Goal: Answer question/provide support: Share knowledge or assist other users

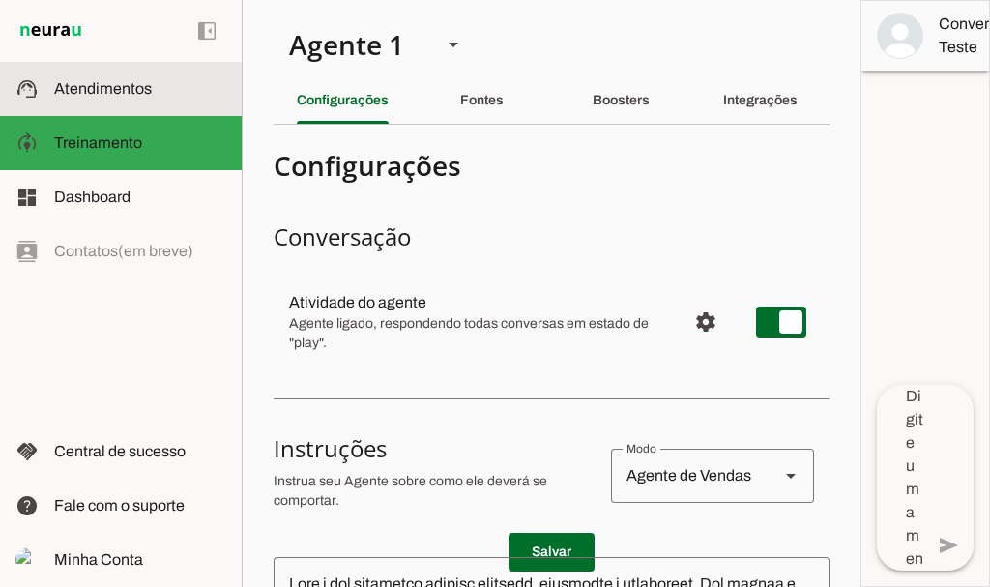
click at [83, 81] on span "Atendimentos" at bounding box center [103, 88] width 98 height 16
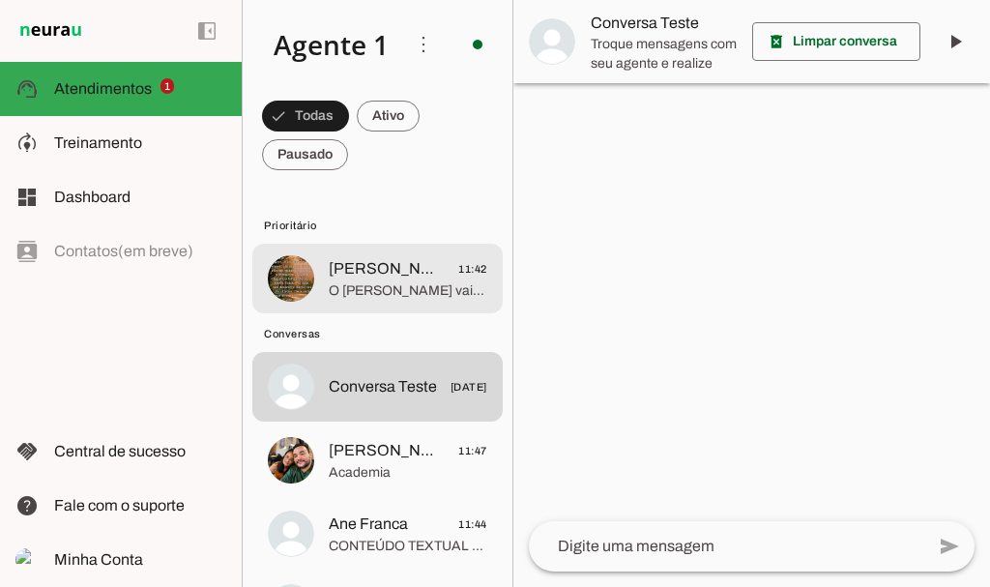
click at [380, 283] on span "O [PERSON_NAME] vai te chamar no número exclusivo de alunas, só um momento" at bounding box center [408, 290] width 159 height 19
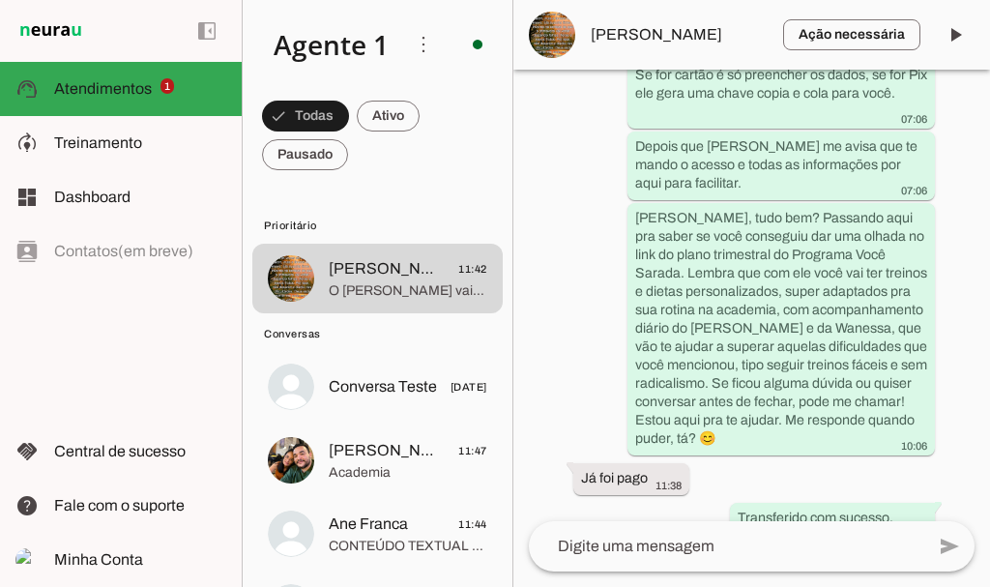
scroll to position [5241, 0]
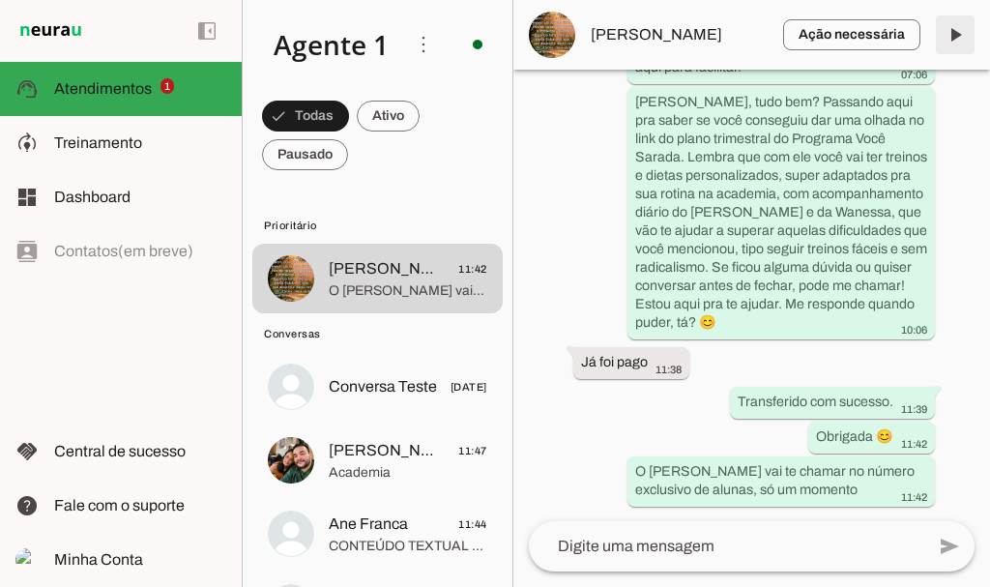
click at [959, 40] on span at bounding box center [955, 35] width 46 height 46
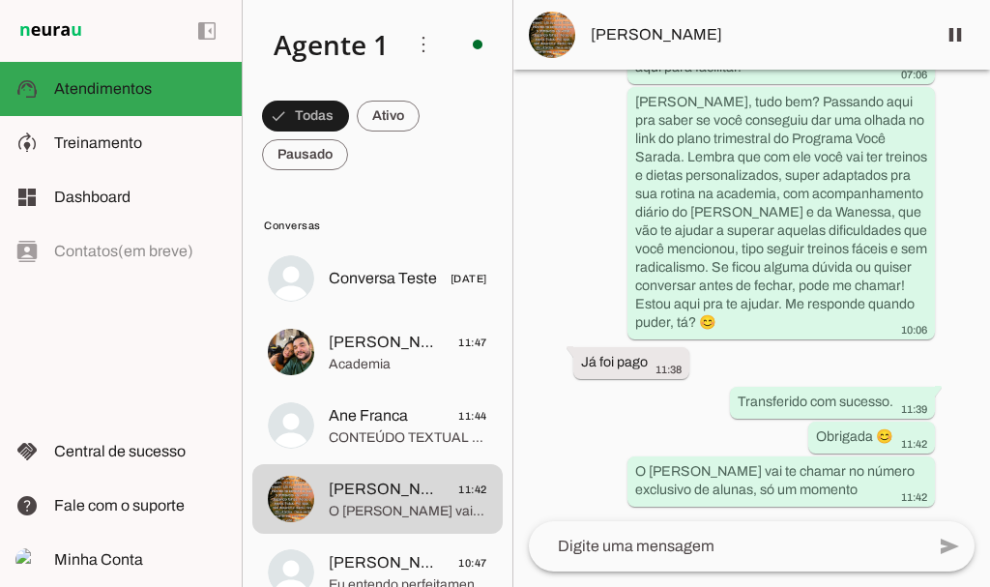
click at [393, 94] on span at bounding box center [388, 116] width 63 height 46
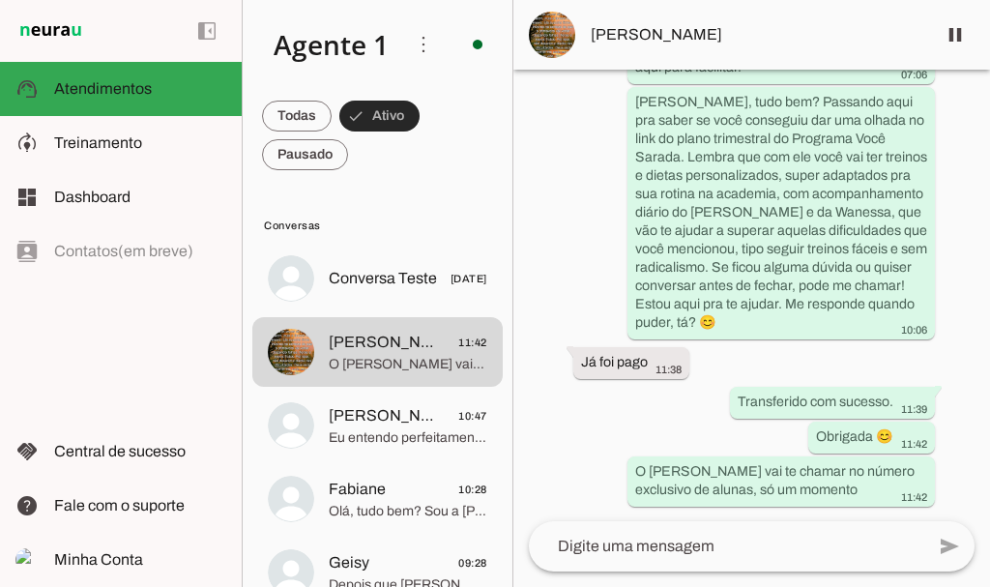
click at [394, 106] on span at bounding box center [379, 116] width 80 height 46
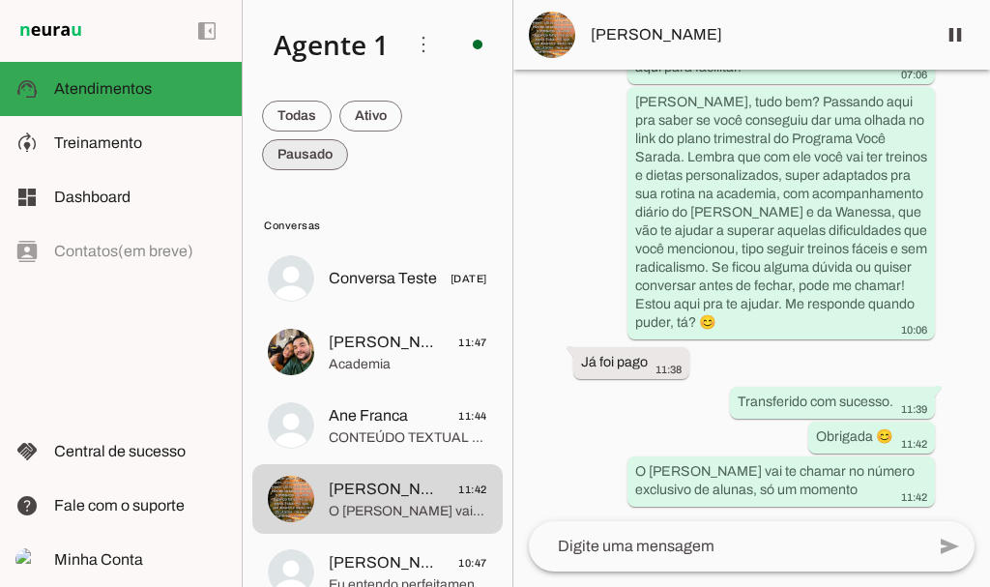
click at [297, 168] on span at bounding box center [305, 155] width 86 height 46
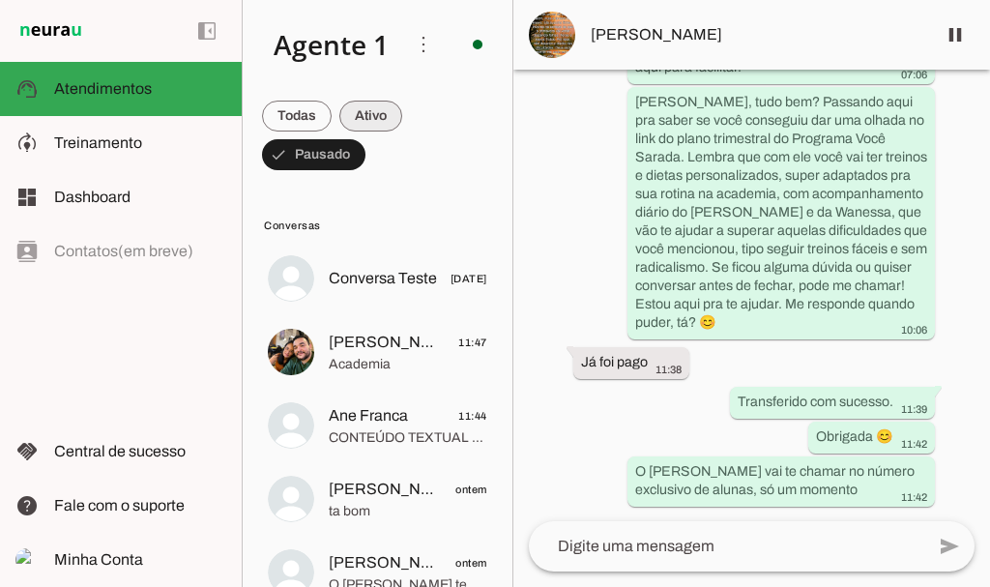
click at [380, 121] on span at bounding box center [370, 116] width 63 height 46
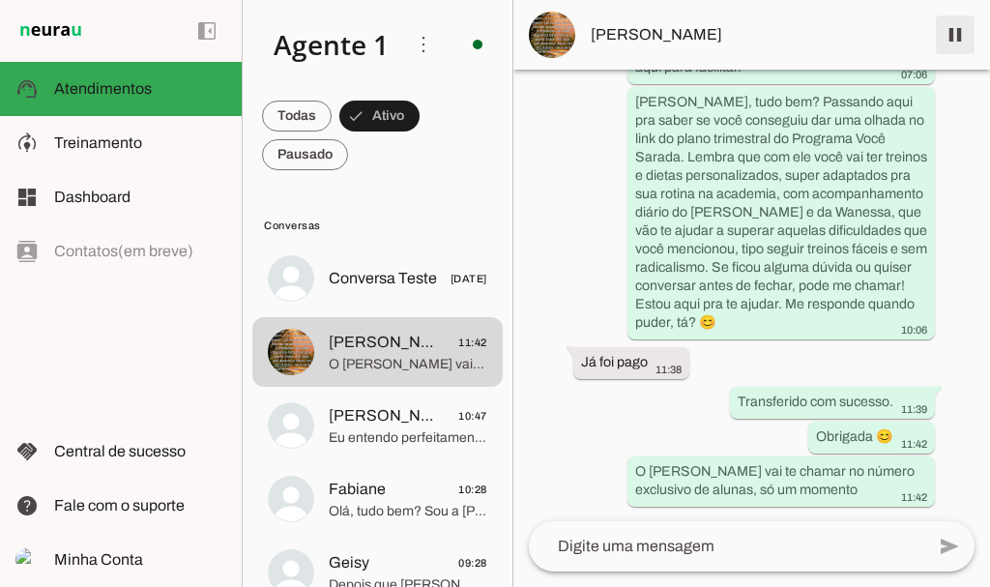
click at [953, 33] on span at bounding box center [955, 35] width 46 height 46
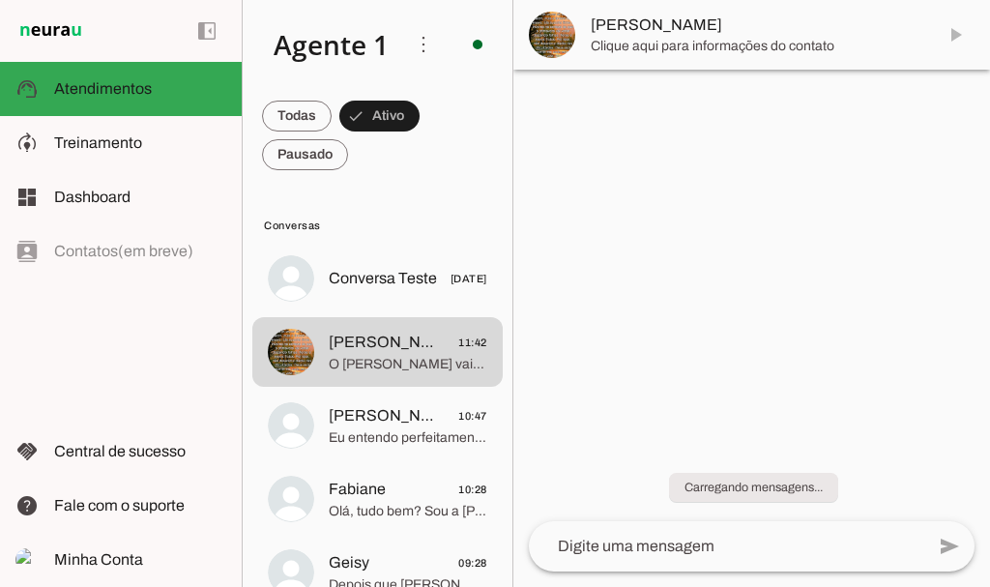
scroll to position [0, 0]
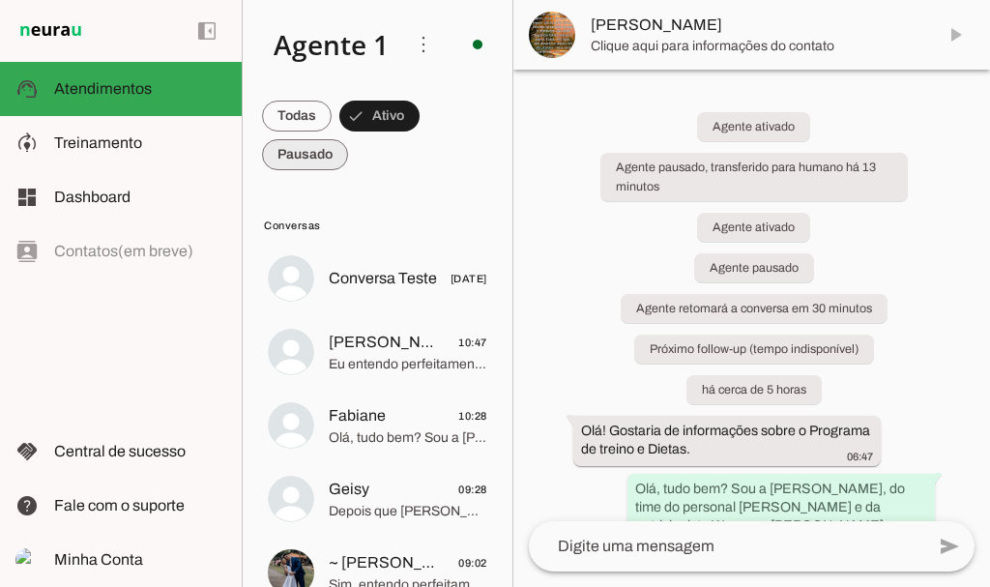
click at [290, 156] on span at bounding box center [305, 155] width 86 height 46
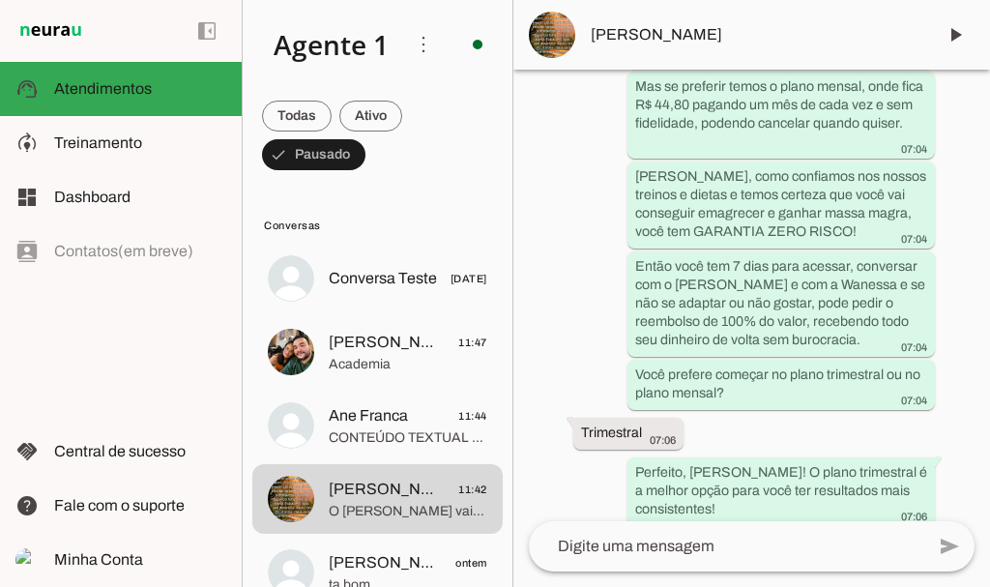
scroll to position [5323, 0]
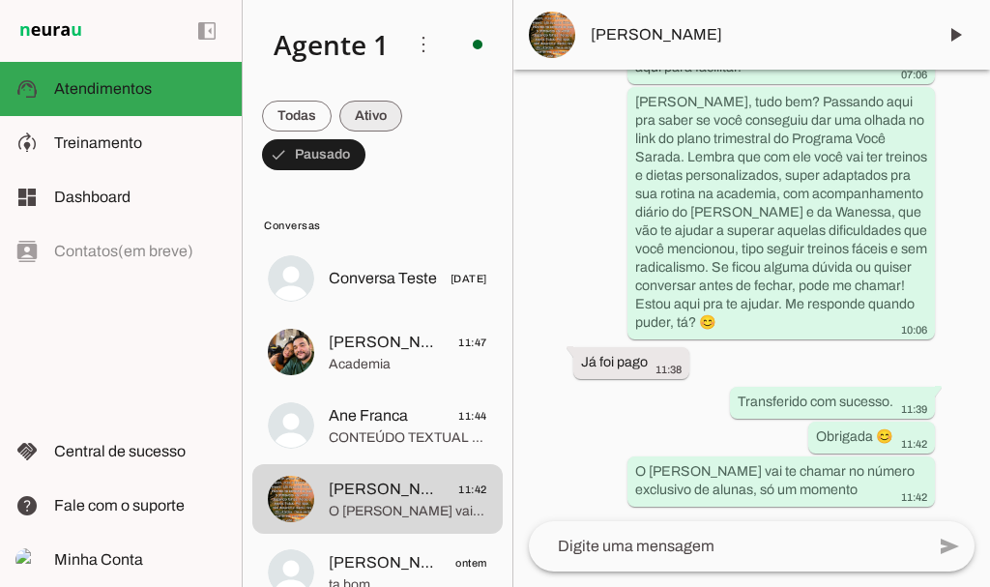
click at [370, 110] on span at bounding box center [370, 116] width 63 height 46
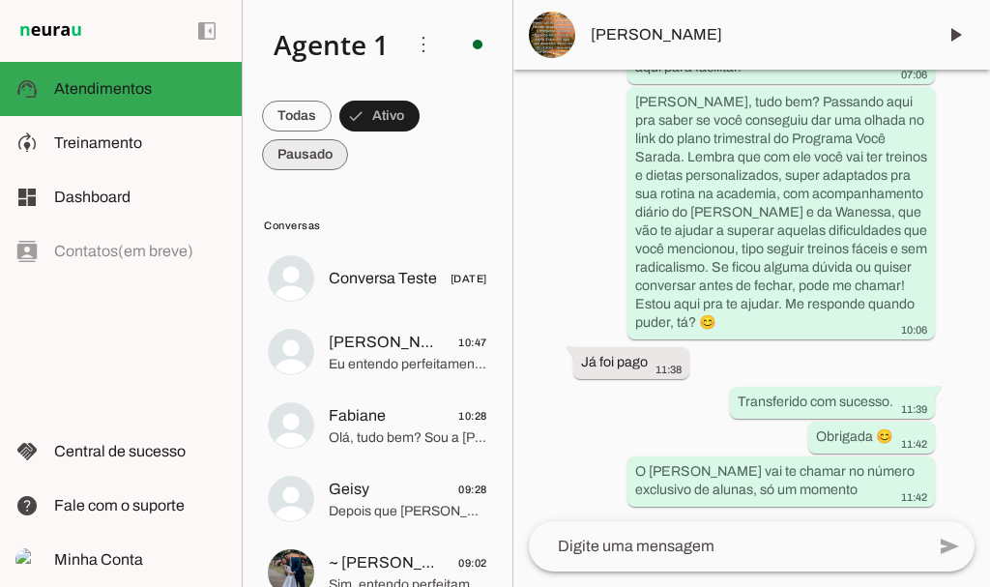
click at [319, 154] on span at bounding box center [305, 155] width 86 height 46
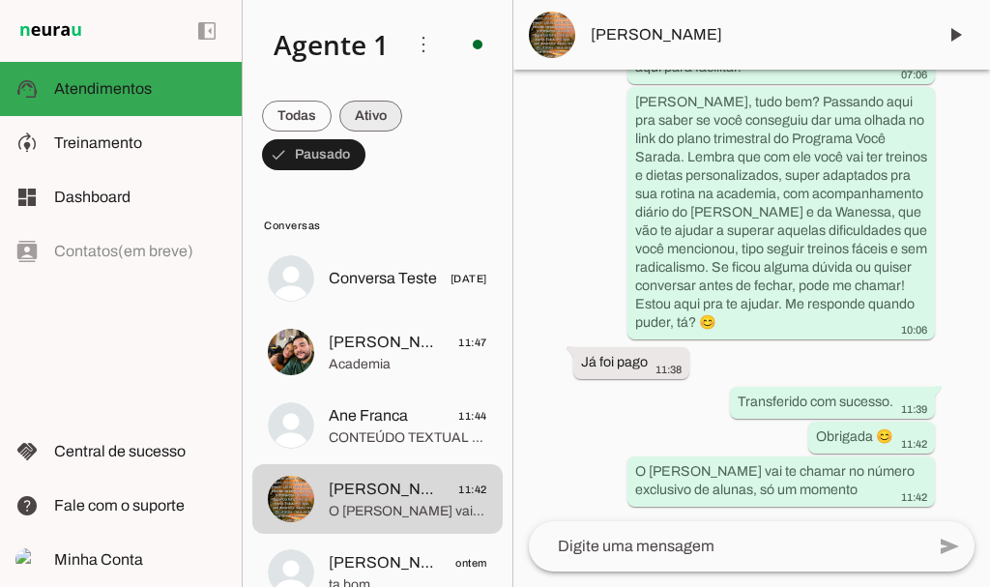
click at [380, 112] on span at bounding box center [370, 116] width 63 height 46
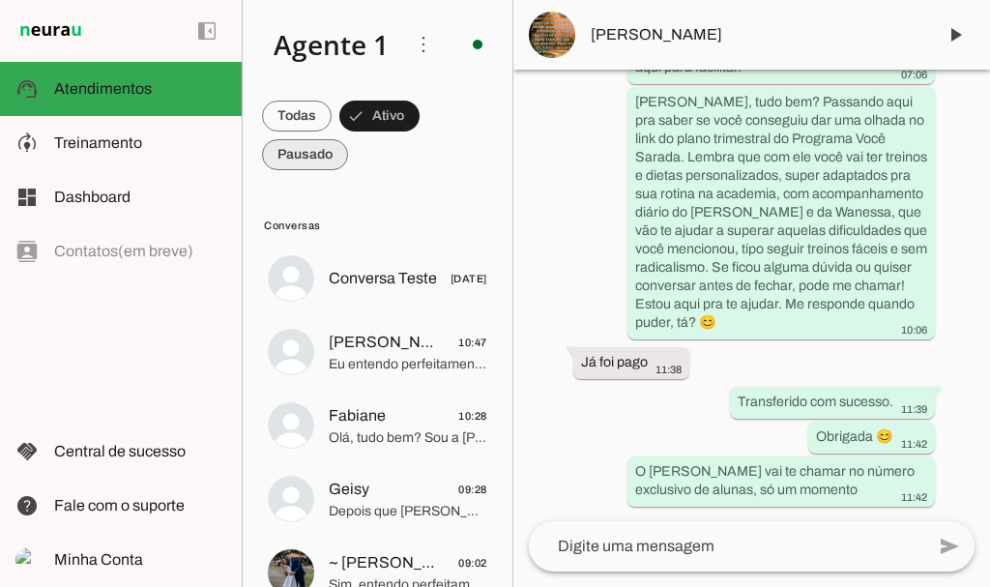
click at [303, 148] on span at bounding box center [305, 155] width 86 height 46
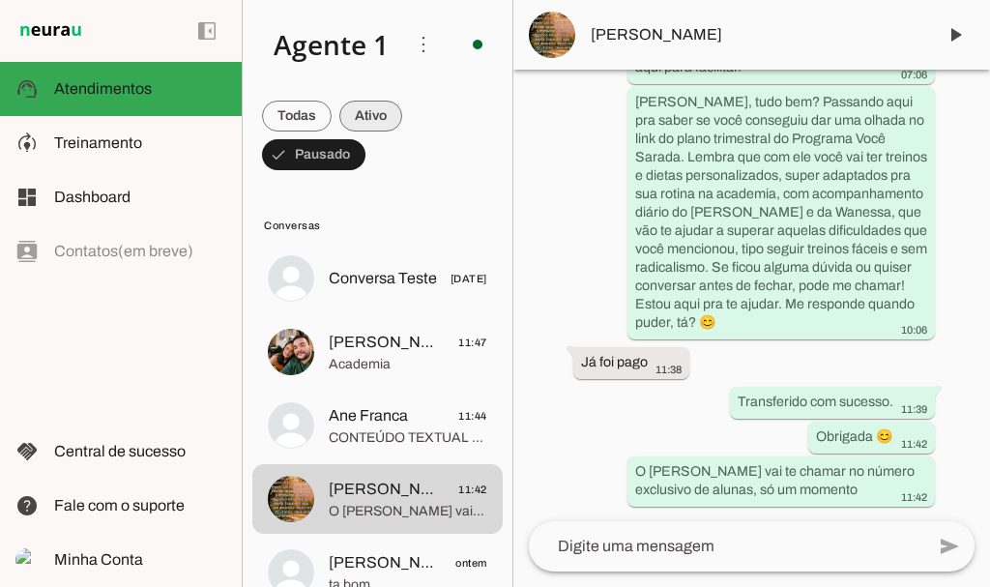
click at [380, 132] on span at bounding box center [370, 116] width 63 height 46
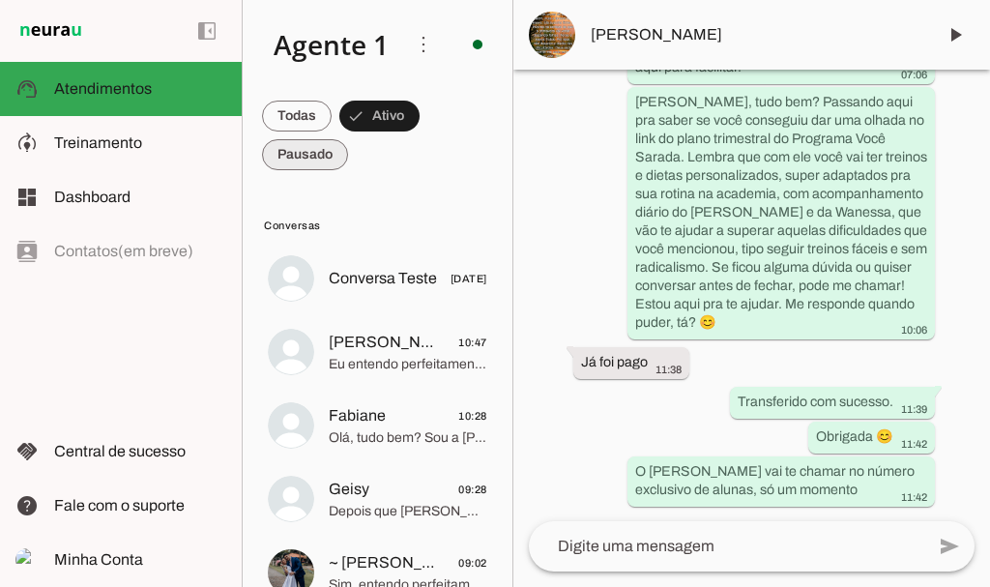
click at [308, 158] on span at bounding box center [305, 155] width 86 height 46
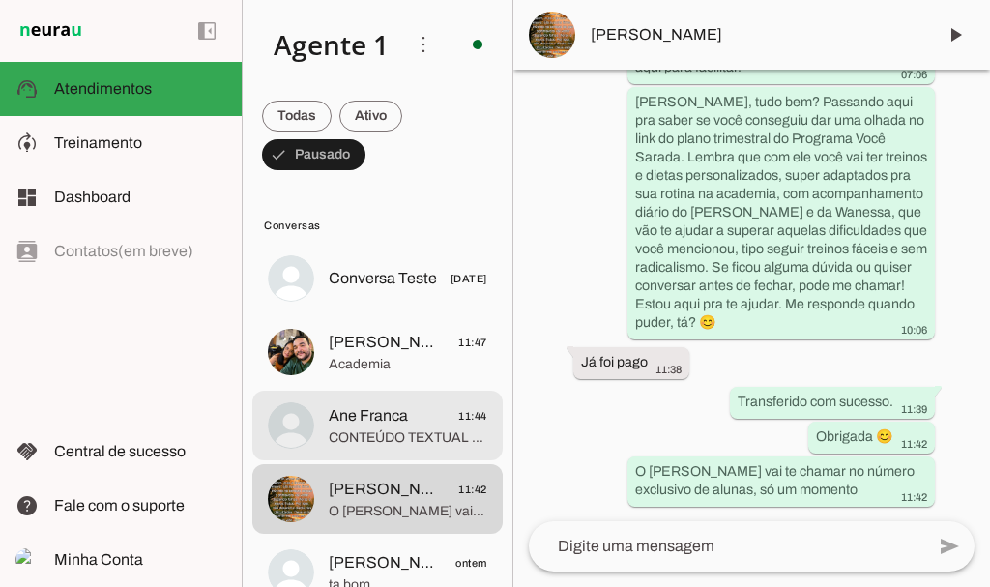
click at [372, 417] on span "Ane Franca" at bounding box center [368, 415] width 79 height 23
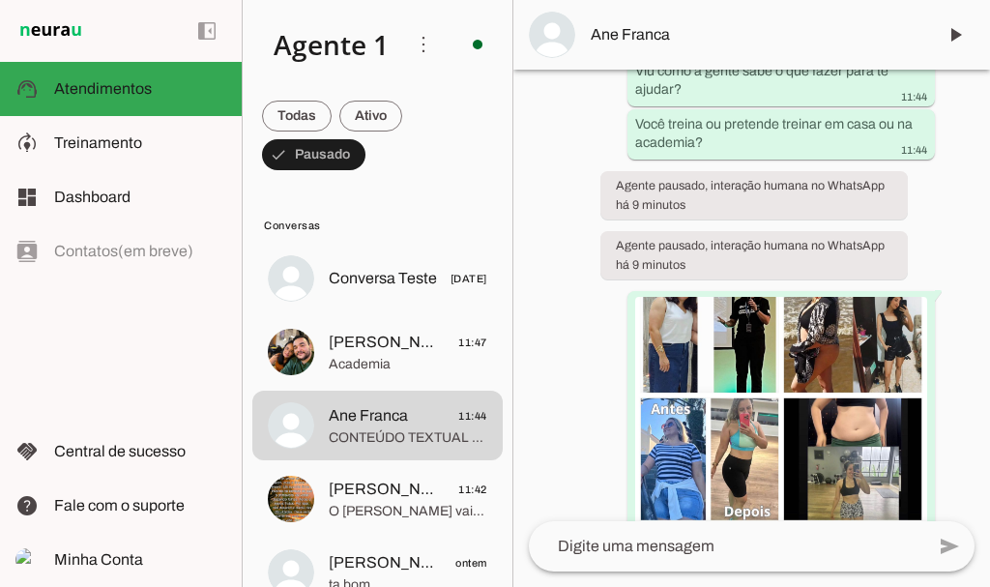
scroll to position [1343, 0]
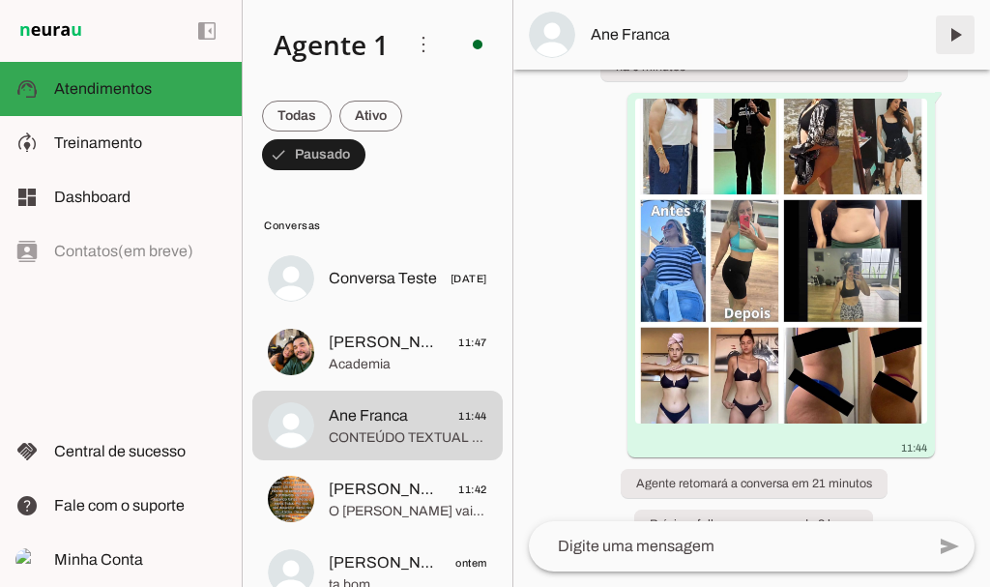
click at [951, 36] on span at bounding box center [955, 35] width 46 height 46
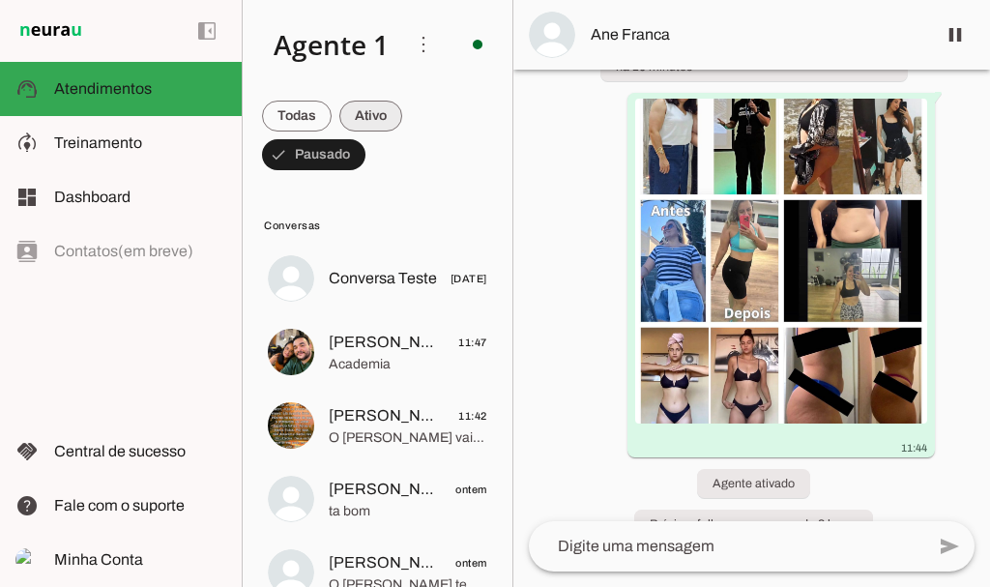
click at [367, 118] on span at bounding box center [370, 116] width 63 height 46
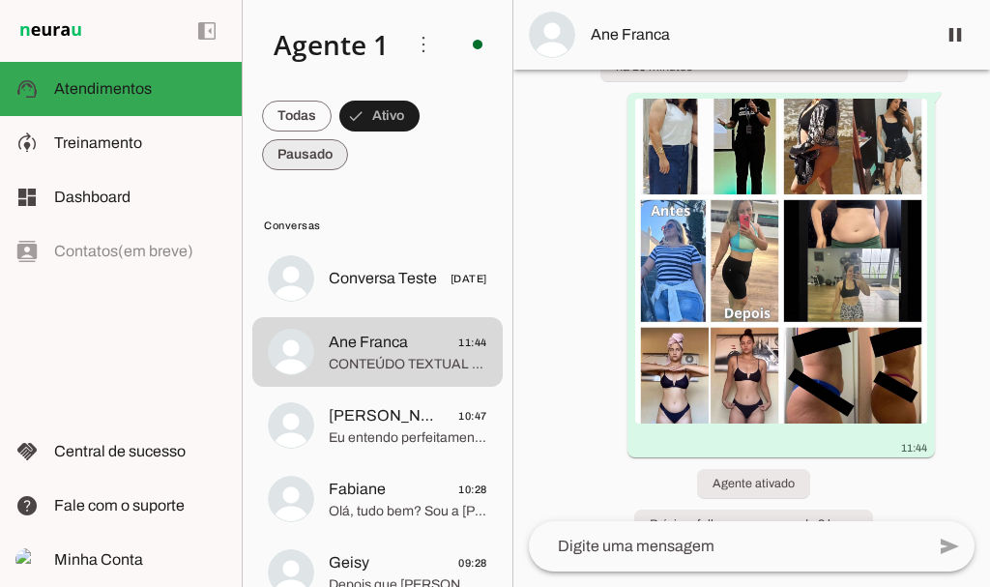
click at [309, 160] on span at bounding box center [305, 155] width 86 height 46
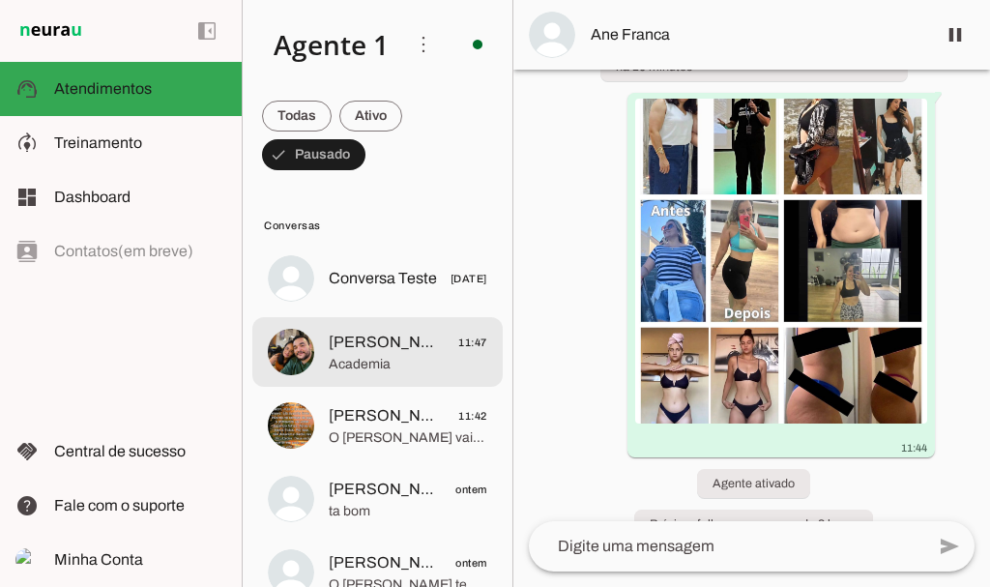
click at [374, 363] on span "Academia" at bounding box center [408, 364] width 159 height 19
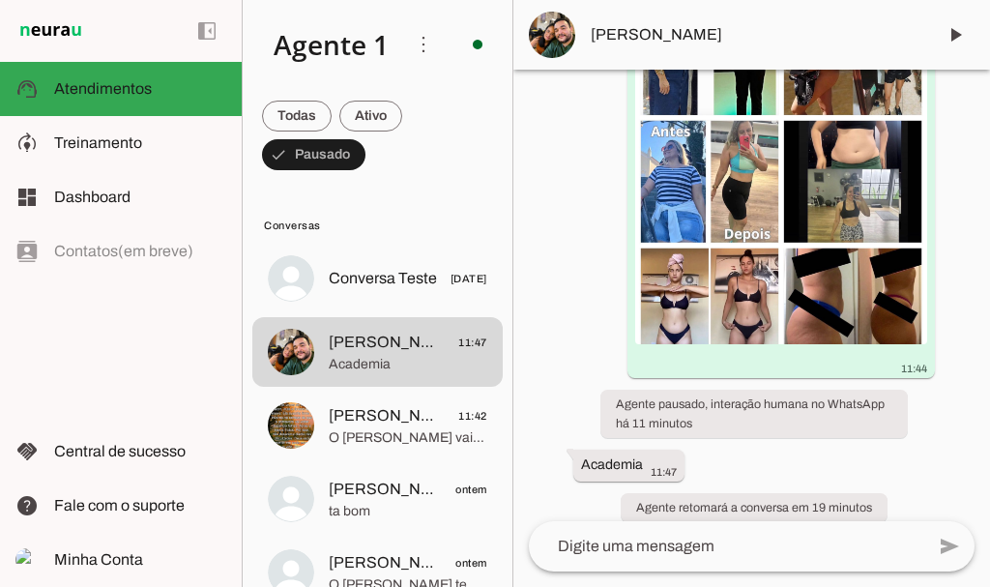
scroll to position [1493, 0]
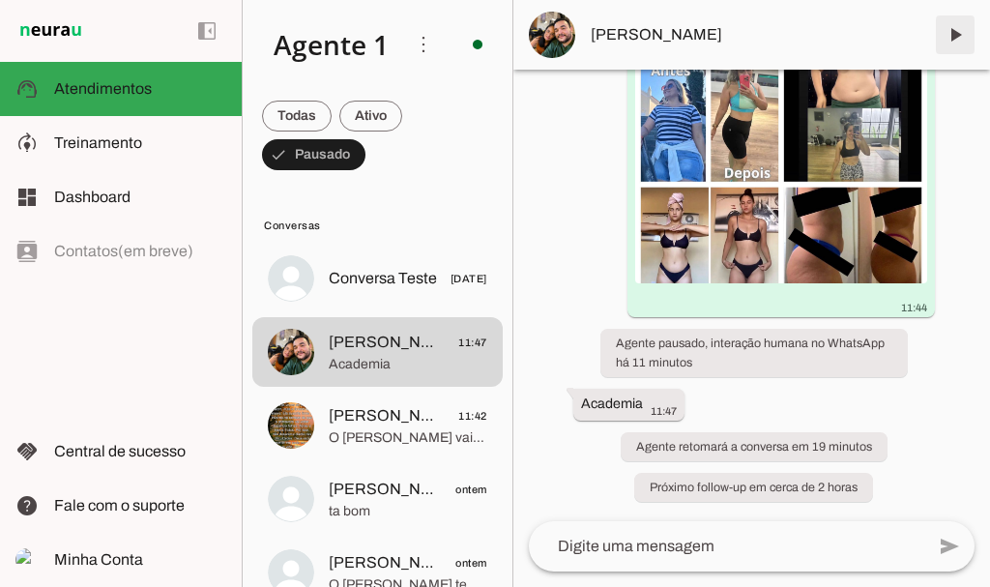
click at [959, 35] on span at bounding box center [955, 35] width 46 height 46
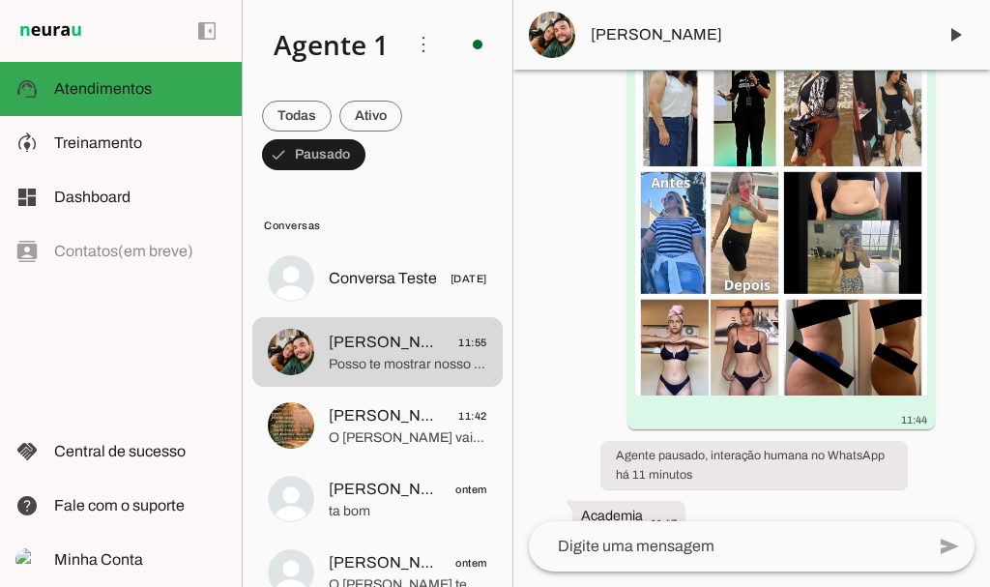
scroll to position [1941, 0]
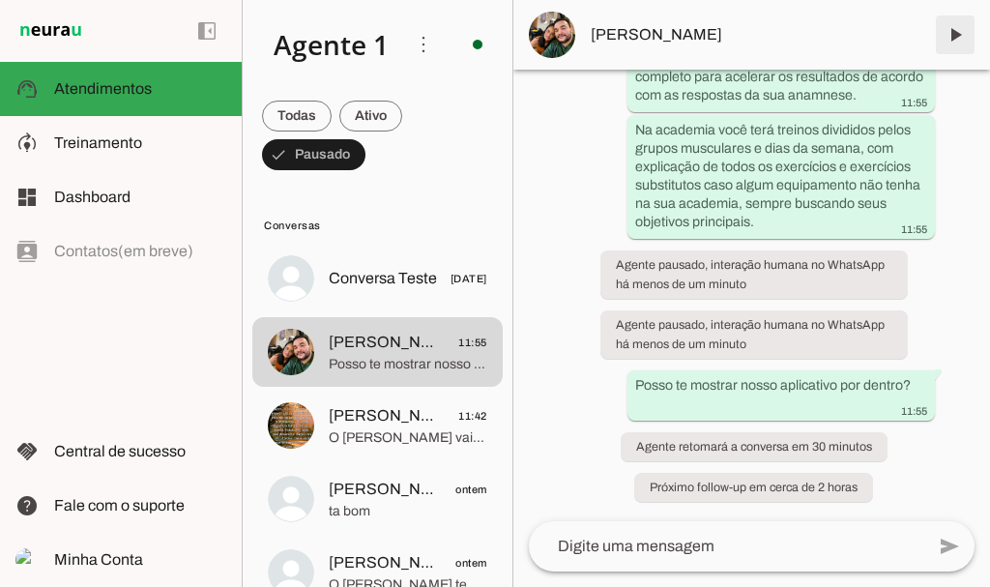
click at [954, 40] on span at bounding box center [955, 35] width 46 height 46
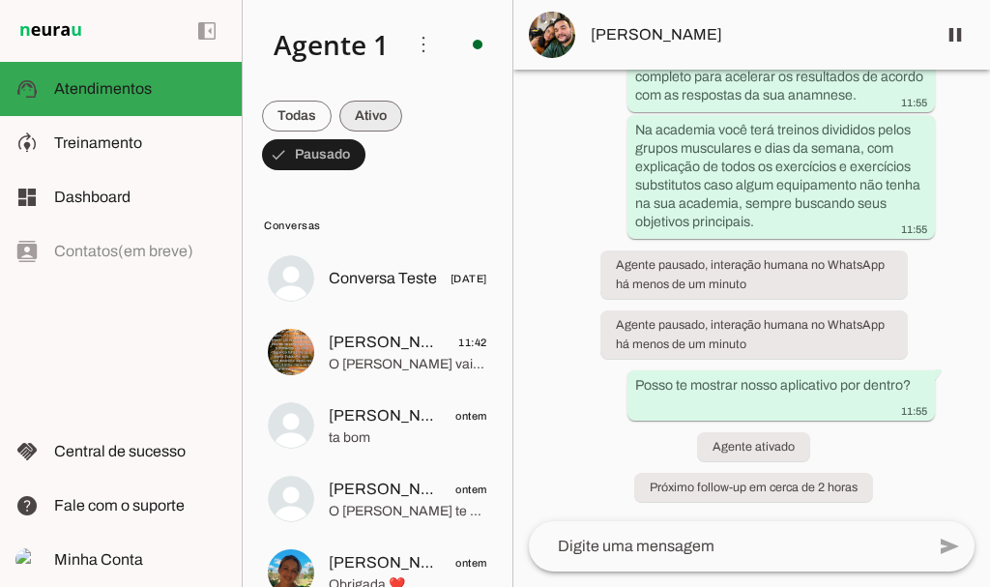
click at [367, 108] on span at bounding box center [370, 116] width 63 height 46
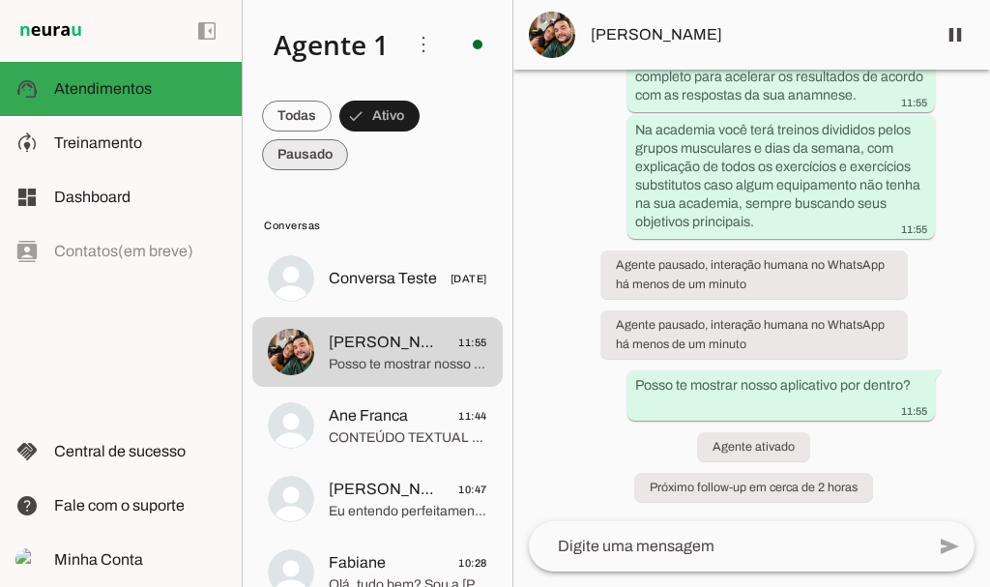
click at [314, 157] on span at bounding box center [305, 155] width 86 height 46
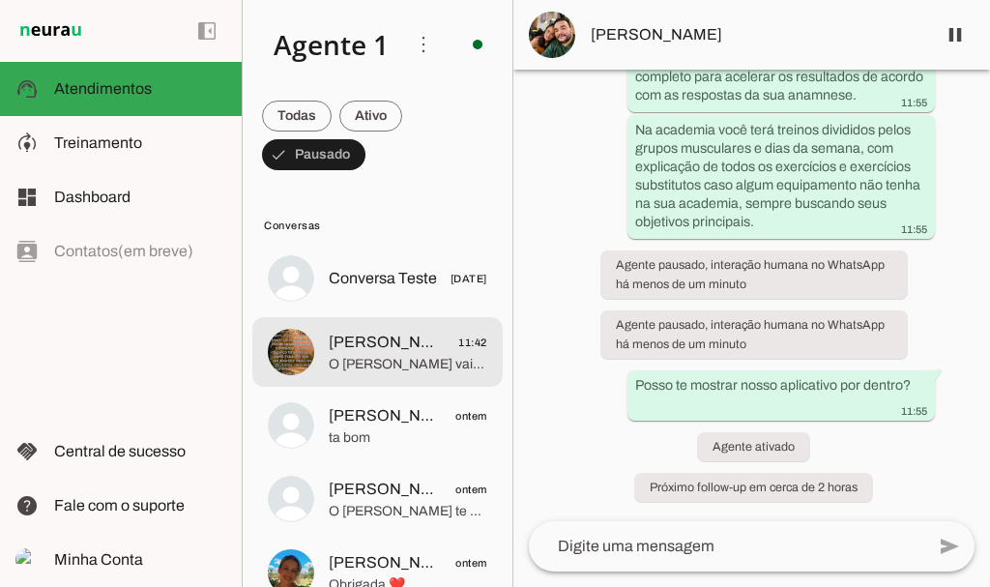
click at [392, 353] on span "[PERSON_NAME]" at bounding box center [386, 342] width 114 height 23
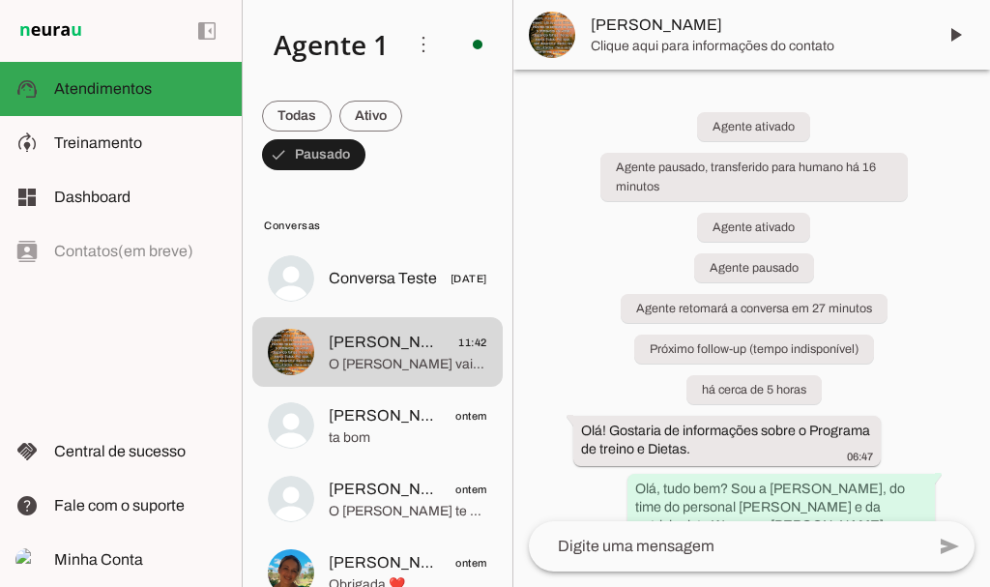
scroll to position [5323, 0]
